Goal: Task Accomplishment & Management: Manage account settings

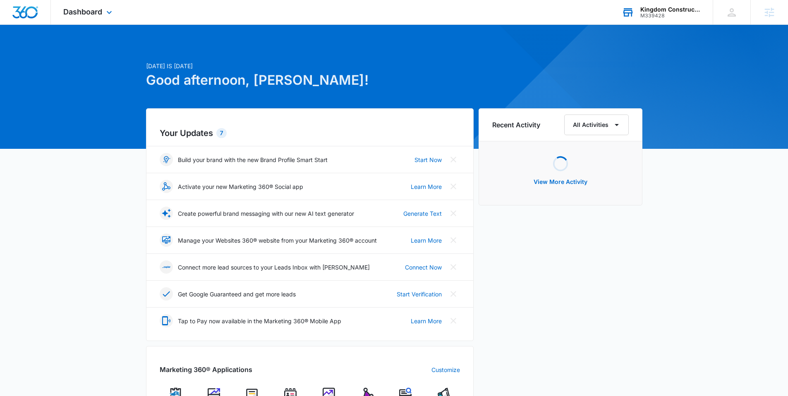
click at [678, 14] on div "M339428" at bounding box center [671, 16] width 60 height 6
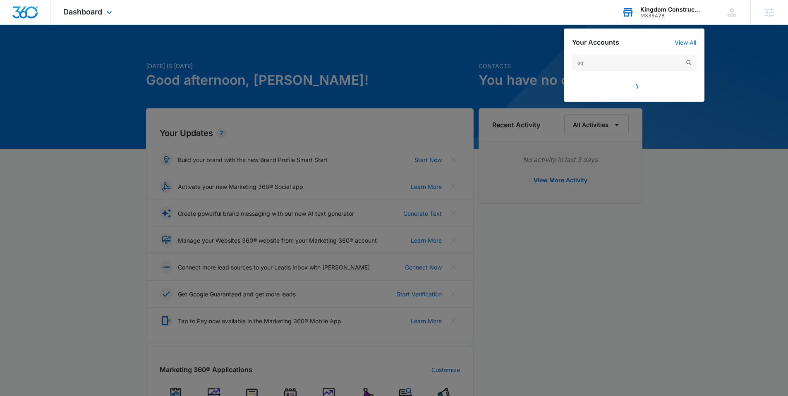
type input "a"
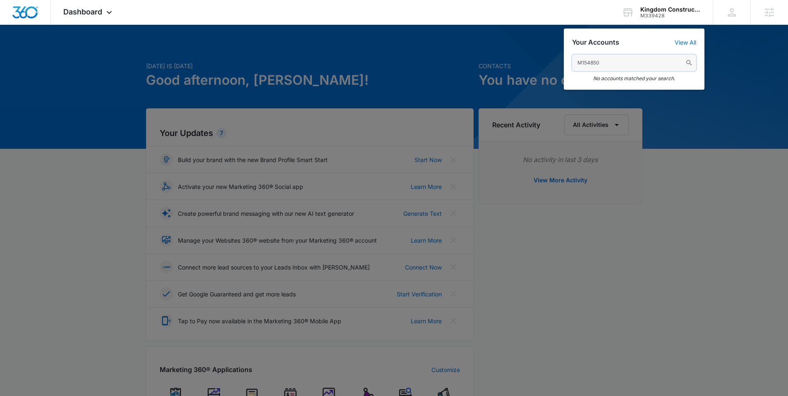
type input "M154850"
drag, startPoint x: 618, startPoint y: 62, endPoint x: 559, endPoint y: 65, distance: 58.8
click at [558, 25] on nav "Dashboard Apps Reputation Websites Forms CRM Email Social Content Ads Intellige…" at bounding box center [394, 12] width 788 height 25
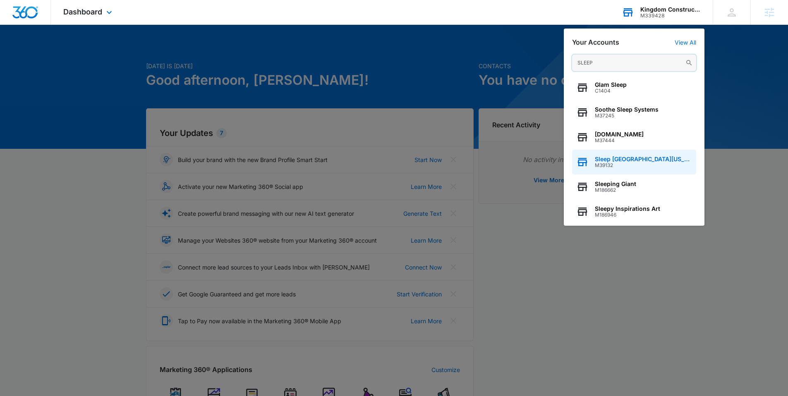
type input "SLEEP"
click at [629, 159] on span "Sleep [GEOGRAPHIC_DATA][US_STATE]" at bounding box center [643, 159] width 97 height 7
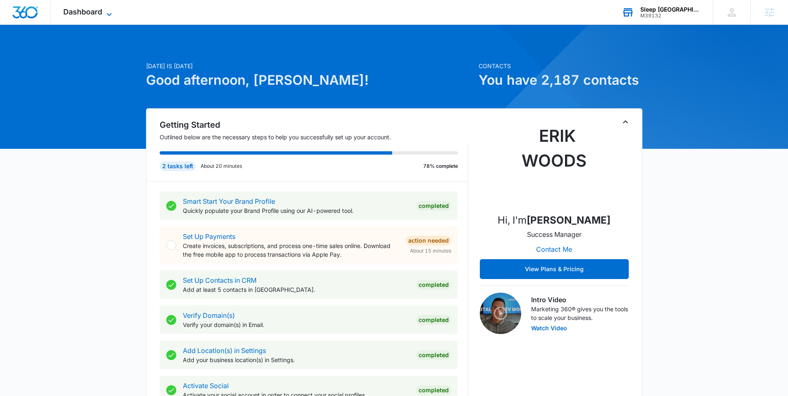
click at [95, 12] on span "Dashboard" at bounding box center [82, 11] width 39 height 9
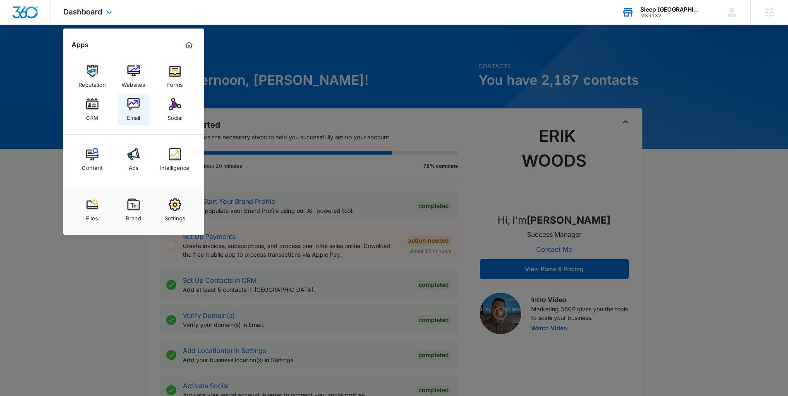
click at [131, 100] on img at bounding box center [133, 104] width 12 height 12
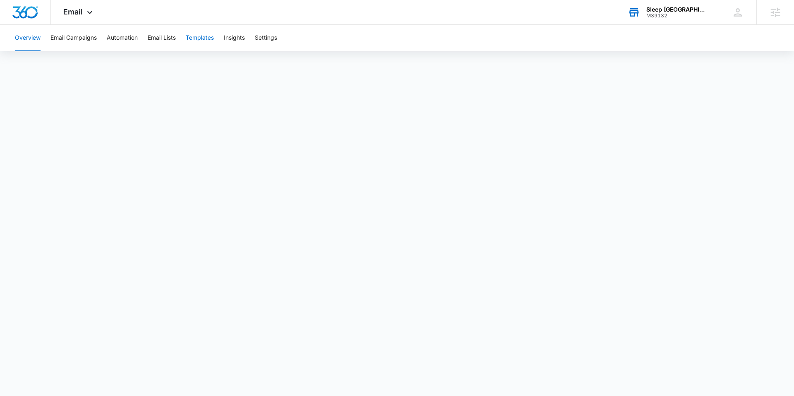
click at [208, 38] on button "Templates" at bounding box center [200, 38] width 28 height 26
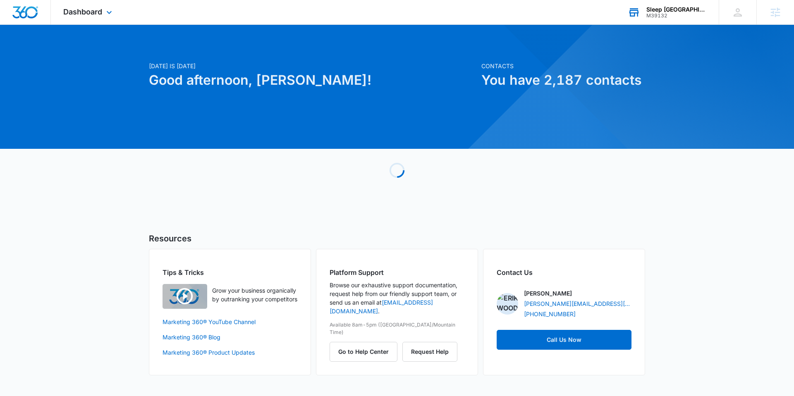
click at [673, 16] on div "M39132" at bounding box center [677, 16] width 60 height 6
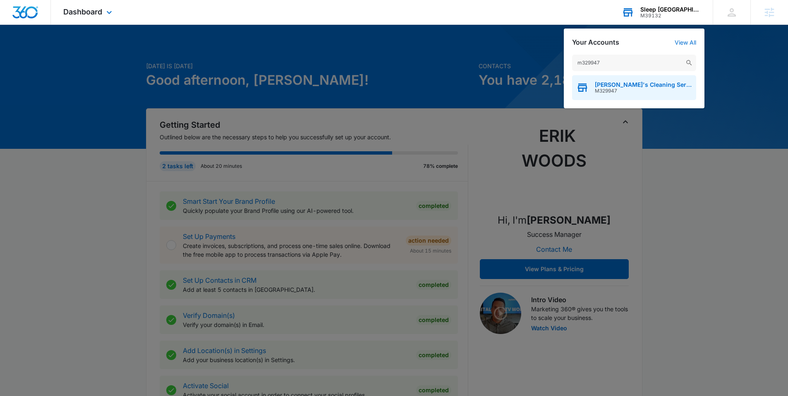
type input "m329947"
click at [622, 84] on span "Karol's Cleaning Services" at bounding box center [643, 85] width 97 height 7
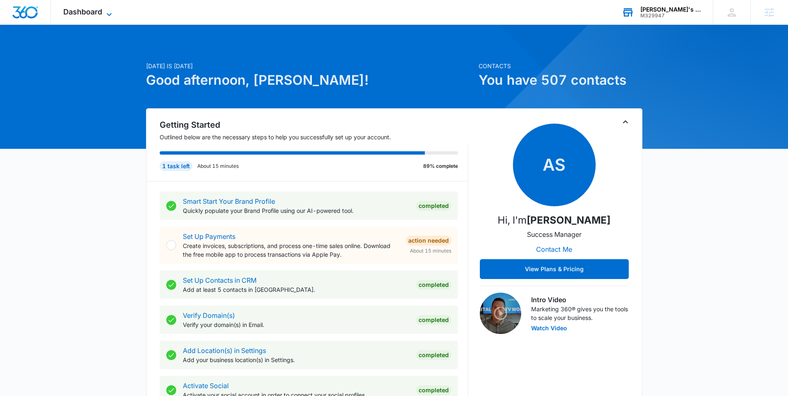
click at [98, 14] on span "Dashboard" at bounding box center [82, 11] width 39 height 9
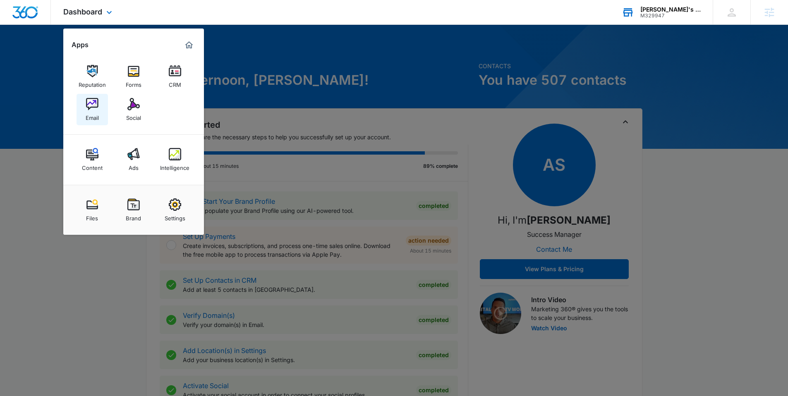
click at [94, 104] on img at bounding box center [92, 104] width 12 height 12
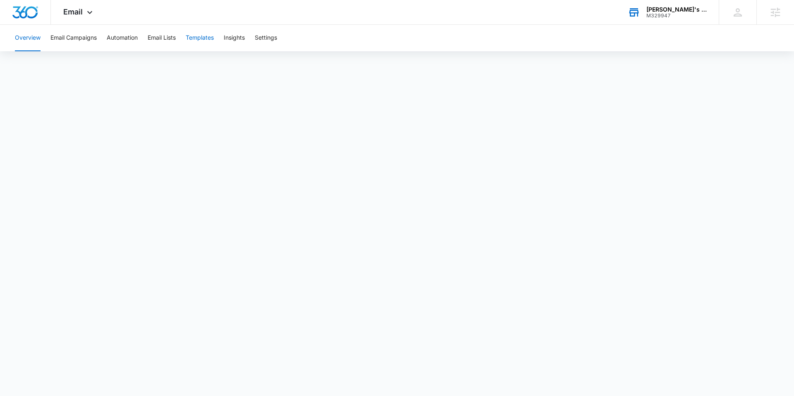
click at [201, 38] on button "Templates" at bounding box center [200, 38] width 28 height 26
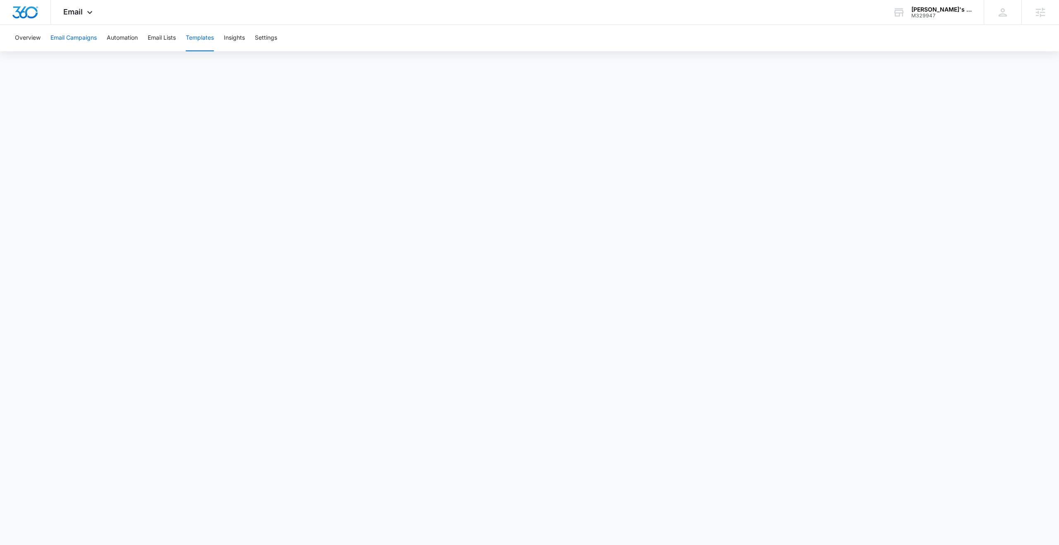
click at [69, 40] on button "Email Campaigns" at bounding box center [73, 38] width 46 height 26
click at [204, 40] on button "Templates" at bounding box center [200, 38] width 28 height 26
click at [82, 38] on button "Email Campaigns" at bounding box center [73, 38] width 46 height 26
